Goal: Task Accomplishment & Management: Manage account settings

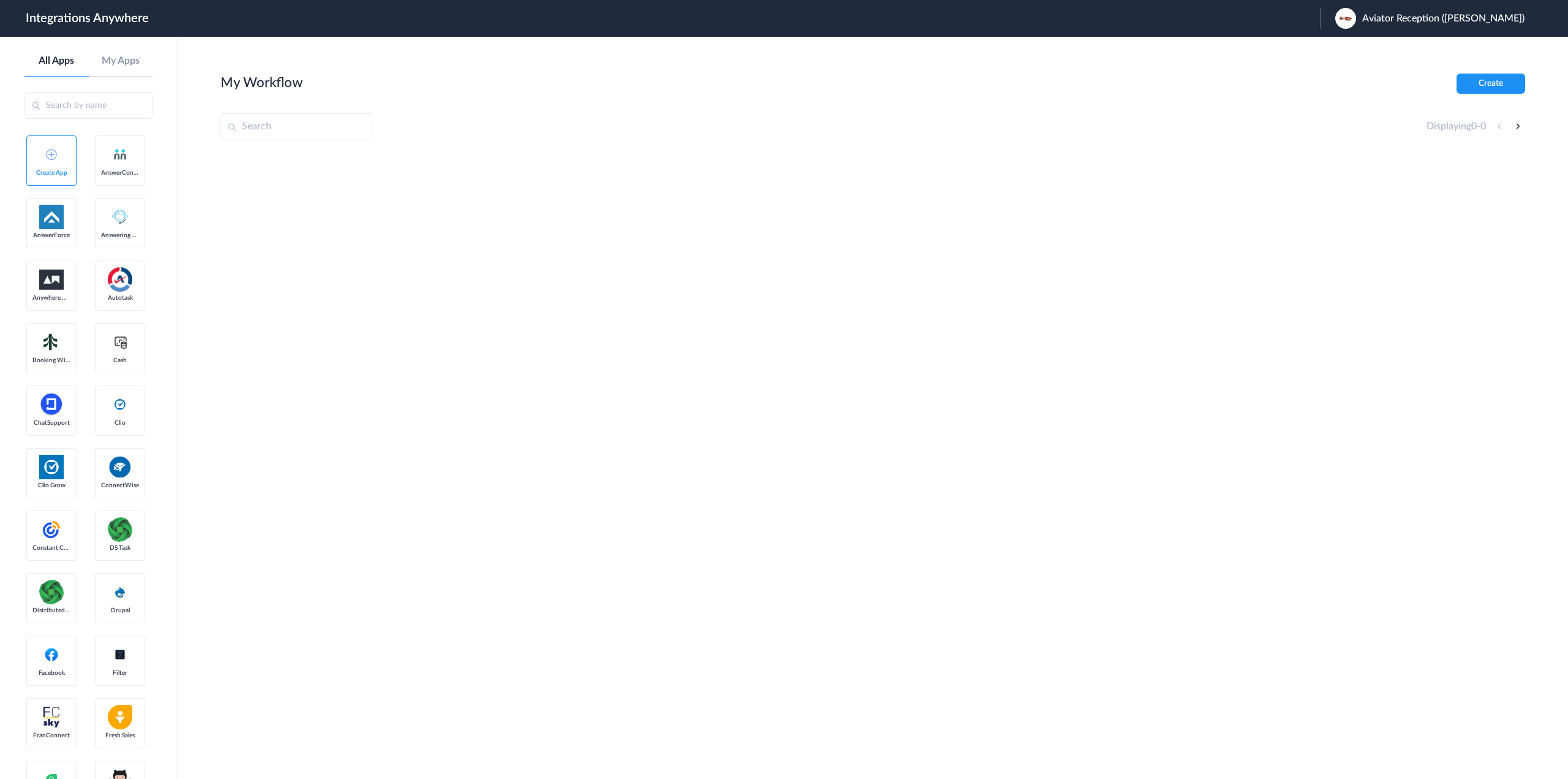
click at [1485, 20] on span "Aviator Reception (Daniel Luchkin)" at bounding box center [1443, 19] width 162 height 12
click at [1355, 50] on link "Logout" at bounding box center [1342, 49] width 26 height 9
click at [1352, 14] on span "Launch Account" at bounding box center [1354, 19] width 70 height 10
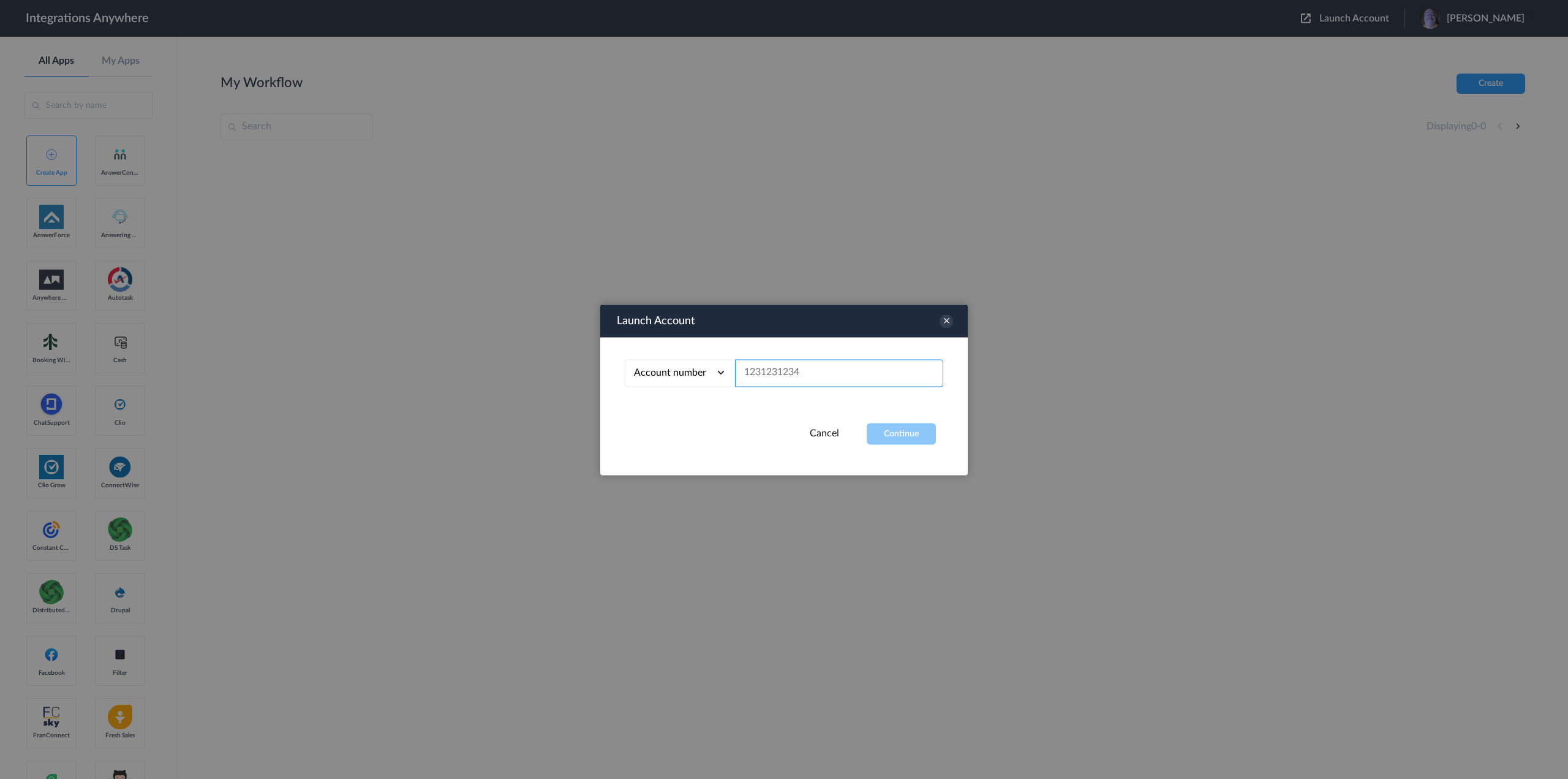
paste input "8662329073"
type input "8662329073"
click at [897, 441] on button "Continue" at bounding box center [901, 434] width 69 height 22
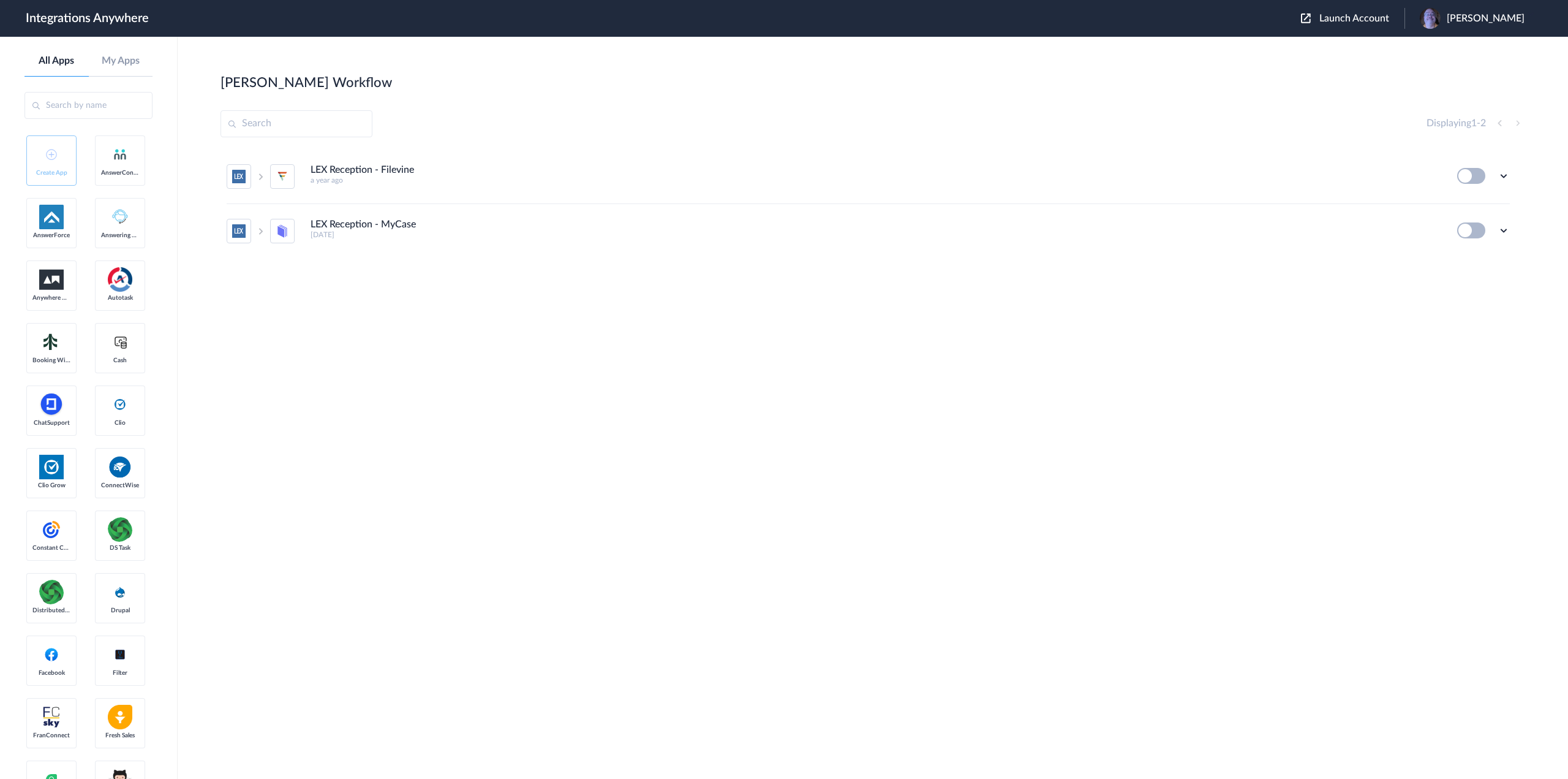
click at [336, 230] on h4 "LEX Reception - MyCase" at bounding box center [363, 225] width 106 height 12
click at [1503, 230] on icon at bounding box center [1504, 231] width 12 height 12
click at [1472, 255] on li "Edit" at bounding box center [1470, 258] width 80 height 23
click at [1504, 172] on icon at bounding box center [1504, 176] width 12 height 12
click at [1479, 202] on li "Edit" at bounding box center [1470, 204] width 80 height 23
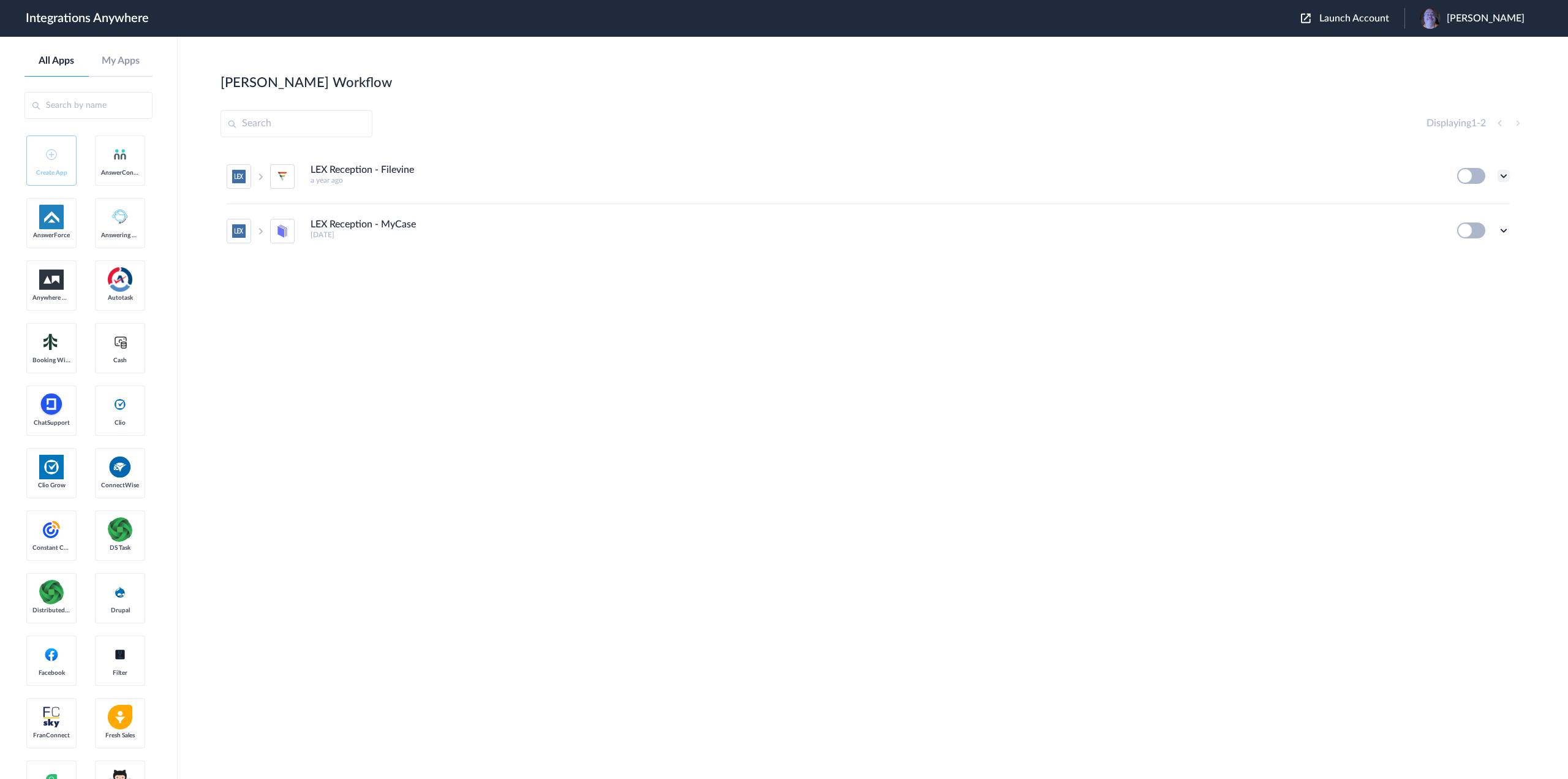
click at [1505, 173] on icon at bounding box center [1504, 176] width 12 height 12
click at [1478, 252] on span "Delete" at bounding box center [1466, 249] width 25 height 9
click at [1472, 253] on li "Are you sure?" at bounding box center [1470, 254] width 80 height 33
click at [1509, 173] on icon at bounding box center [1504, 176] width 12 height 12
click at [1478, 252] on span "Delete" at bounding box center [1466, 249] width 25 height 9
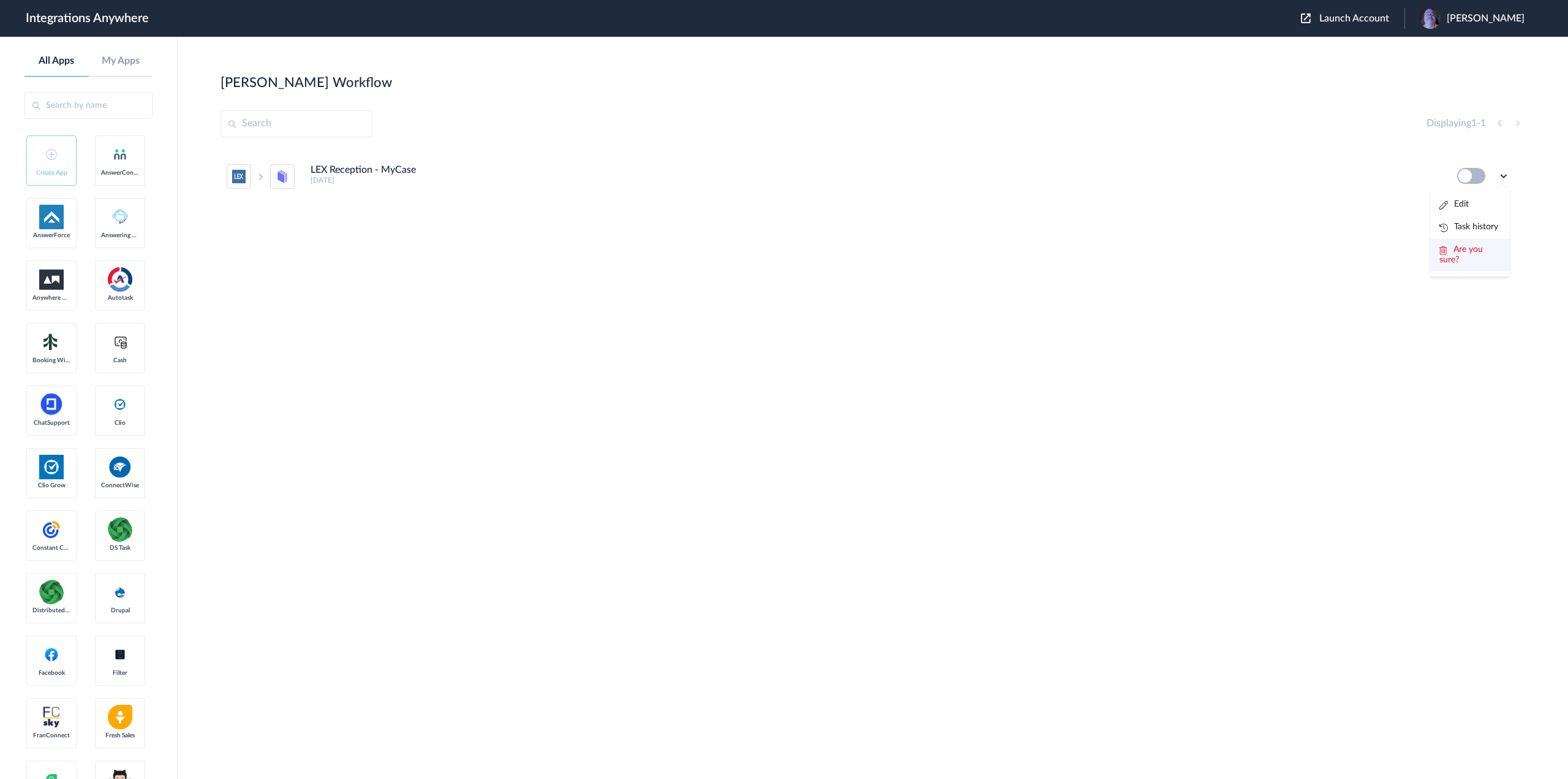
click at [1456, 250] on span "Are you sure?" at bounding box center [1461, 254] width 44 height 19
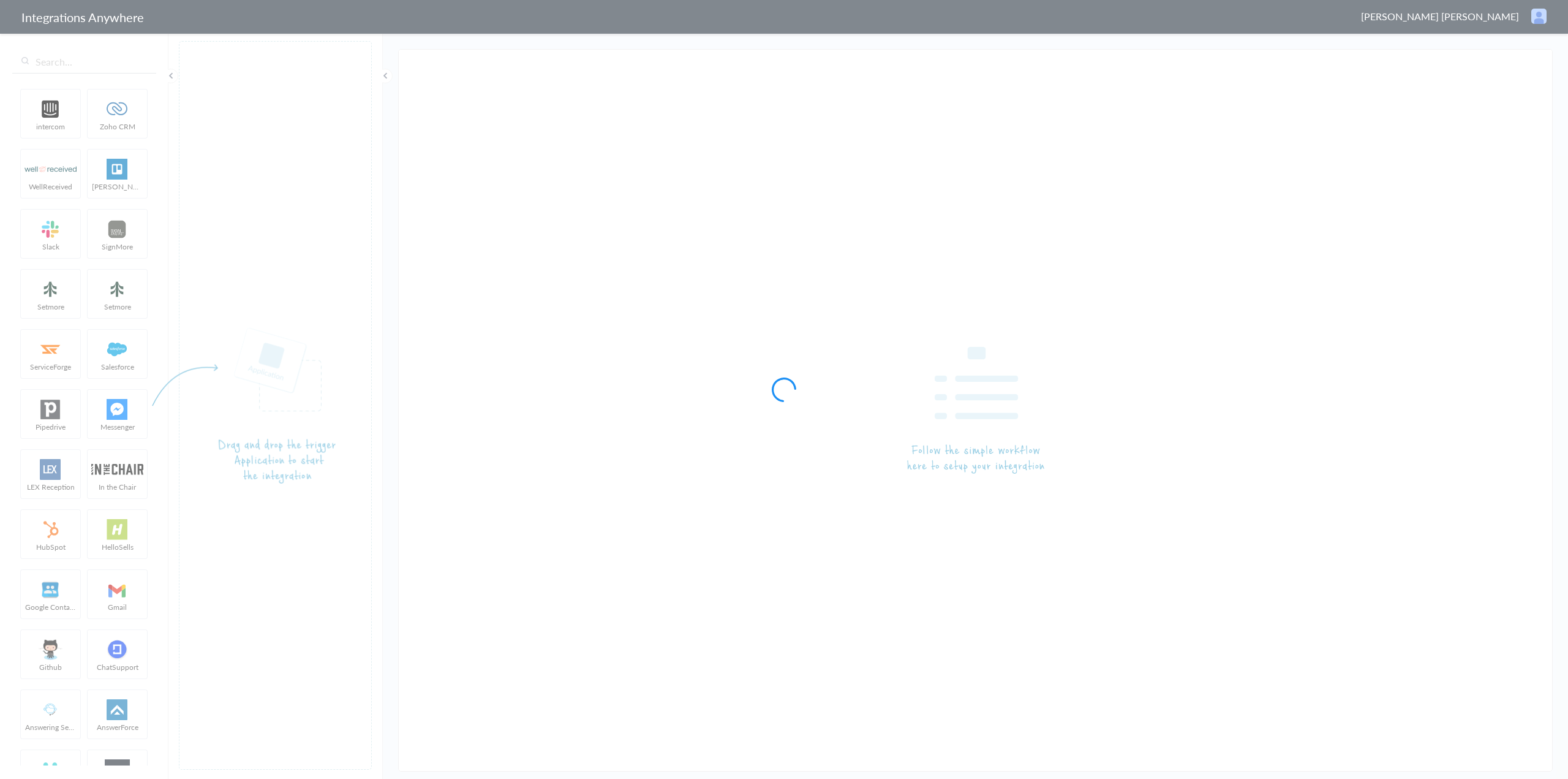
type input "LEX Reception - MyCase"
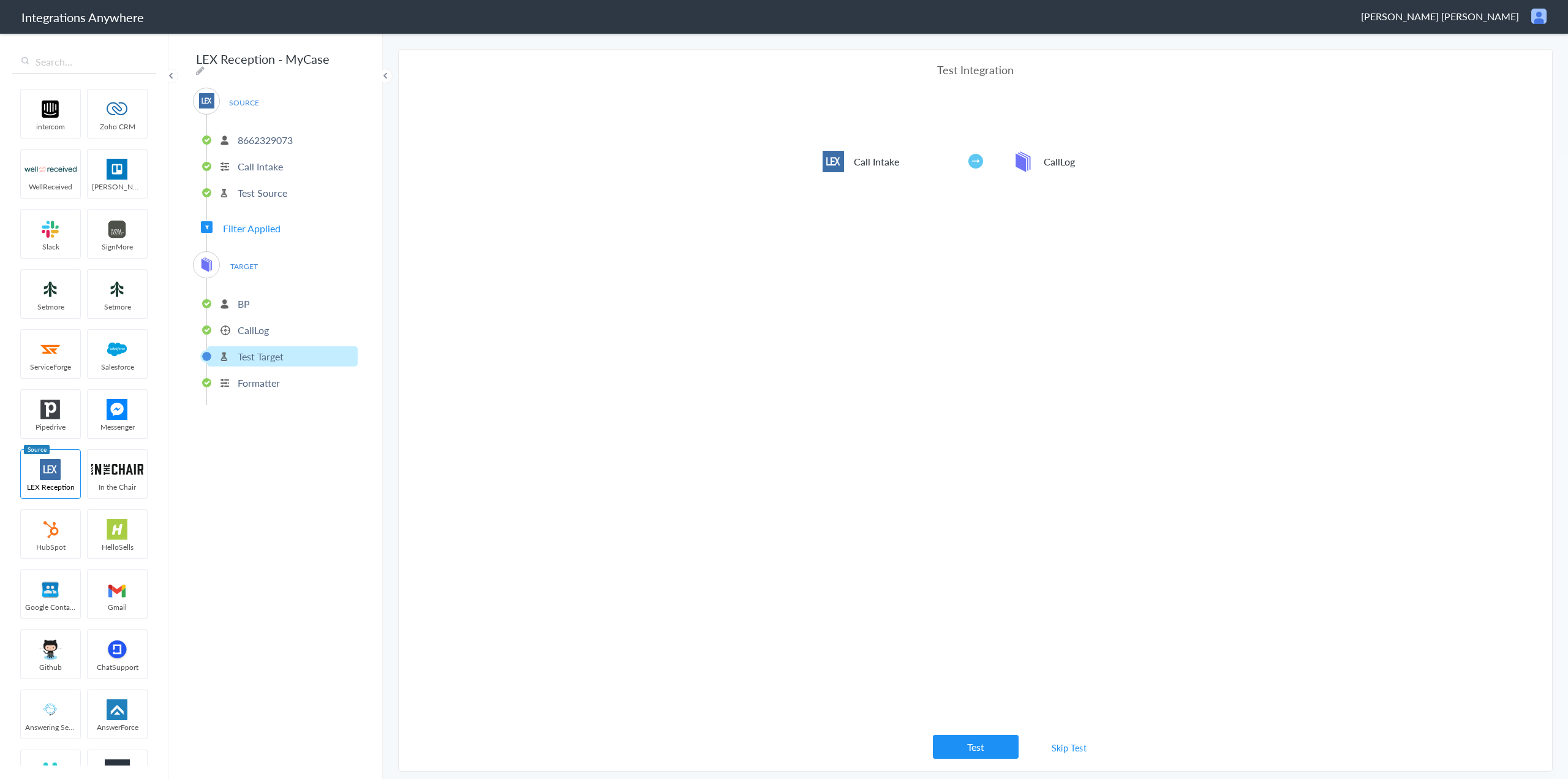
click at [262, 377] on p "Formatter" at bounding box center [258, 383] width 43 height 14
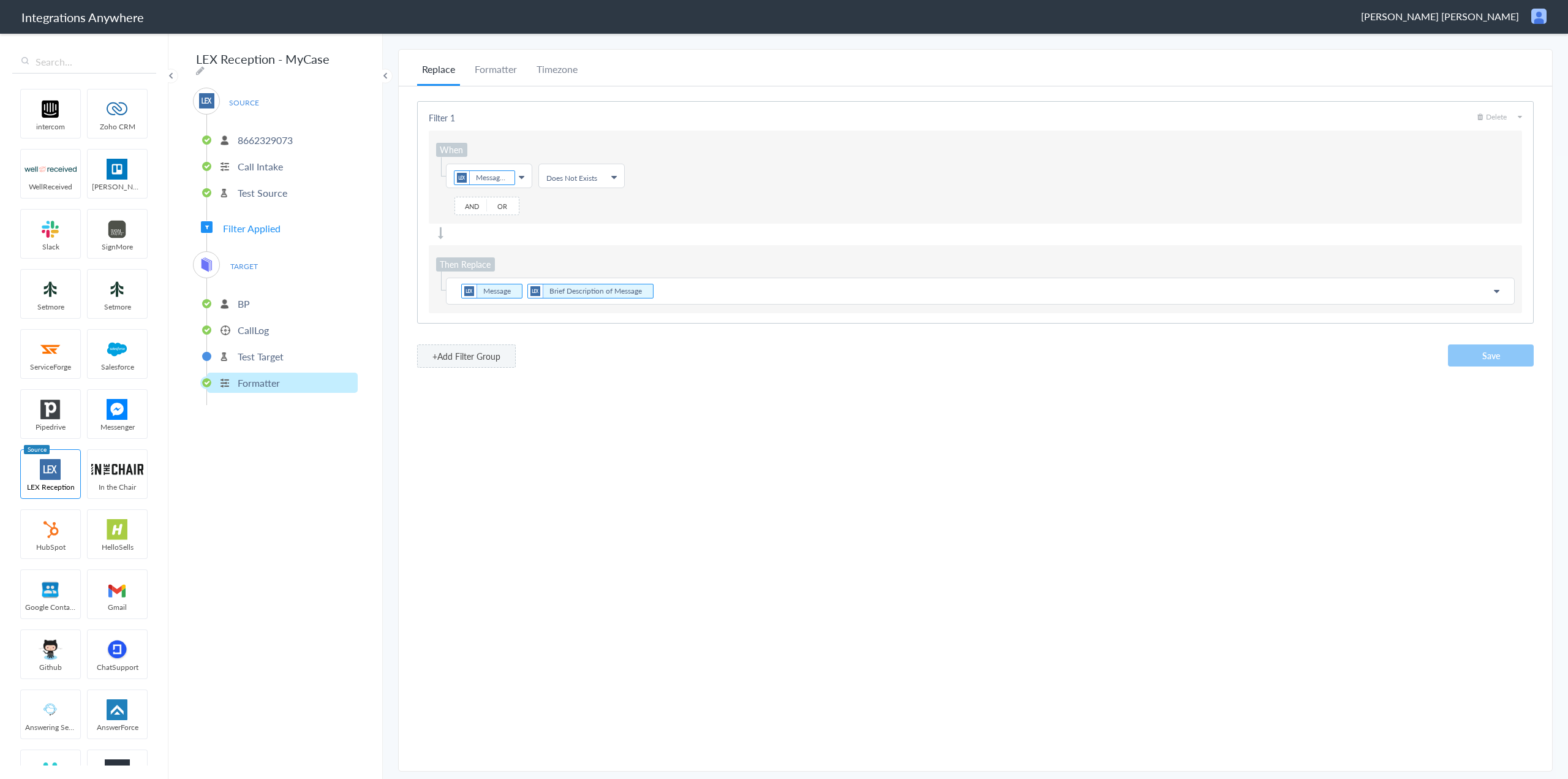
click at [255, 349] on p "Test Target" at bounding box center [260, 356] width 46 height 14
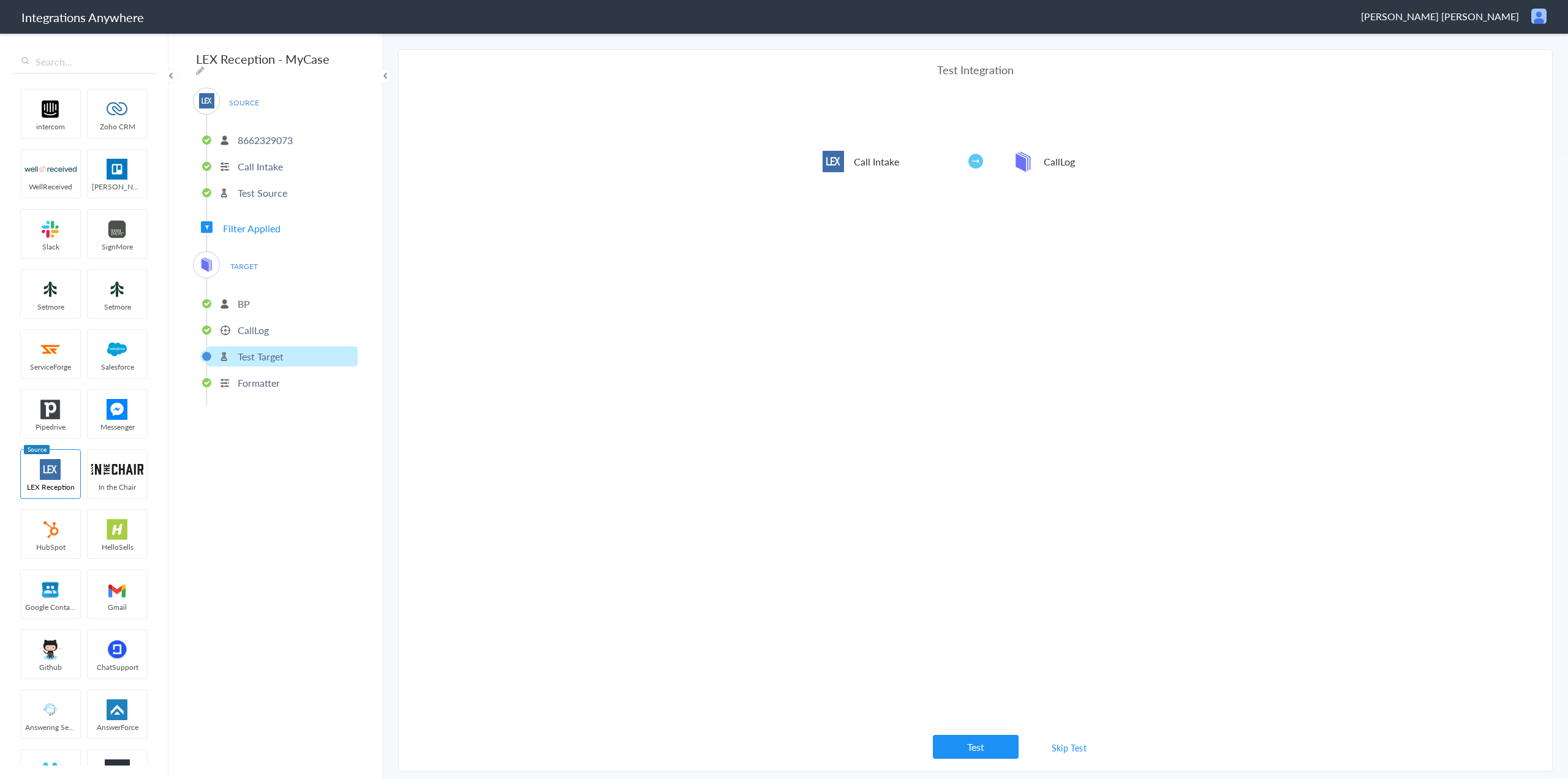
click at [255, 325] on p "CallLog" at bounding box center [253, 330] width 32 height 14
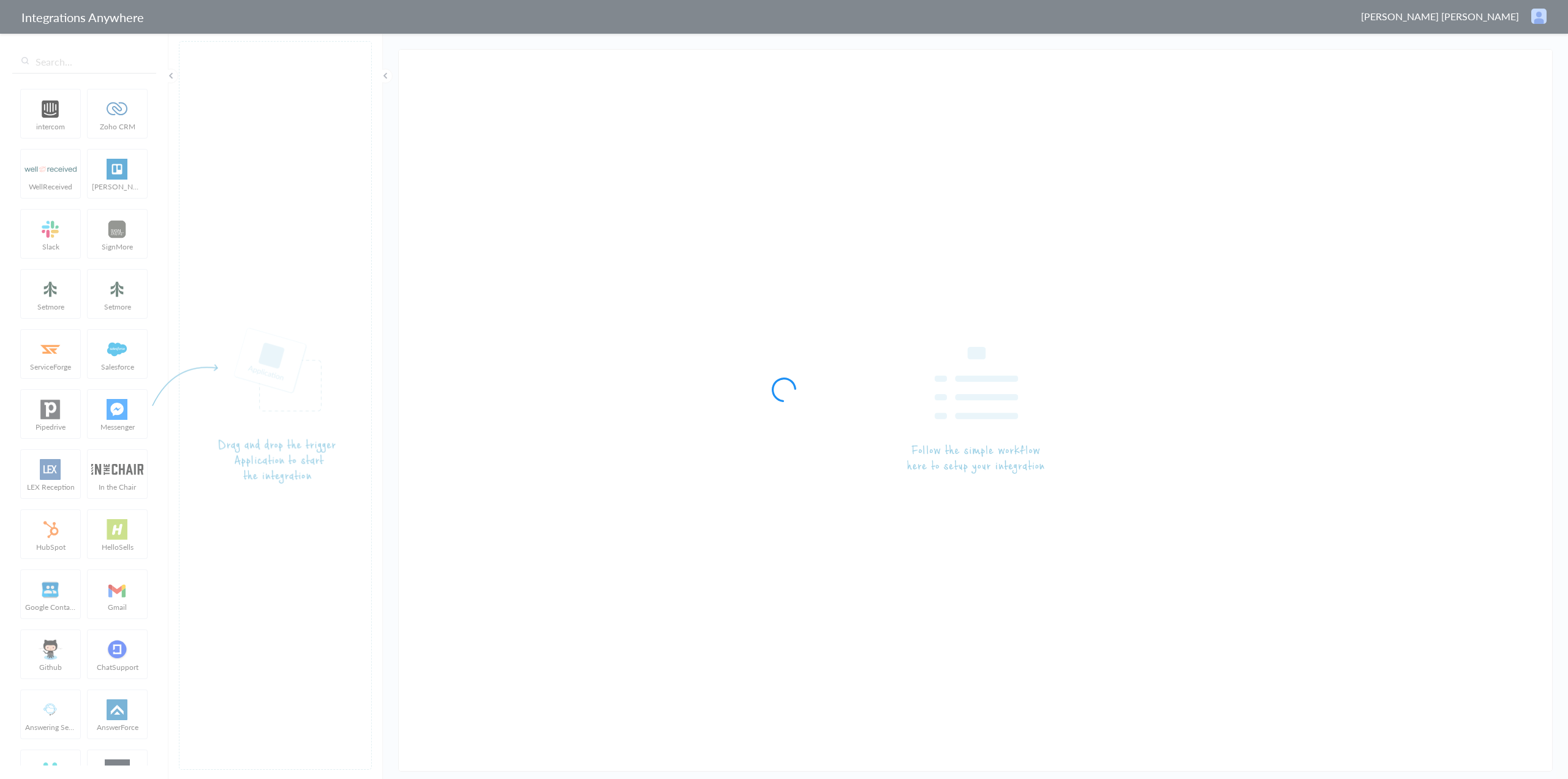
type input "LEX Reception - Filevine"
